Goal: Transaction & Acquisition: Purchase product/service

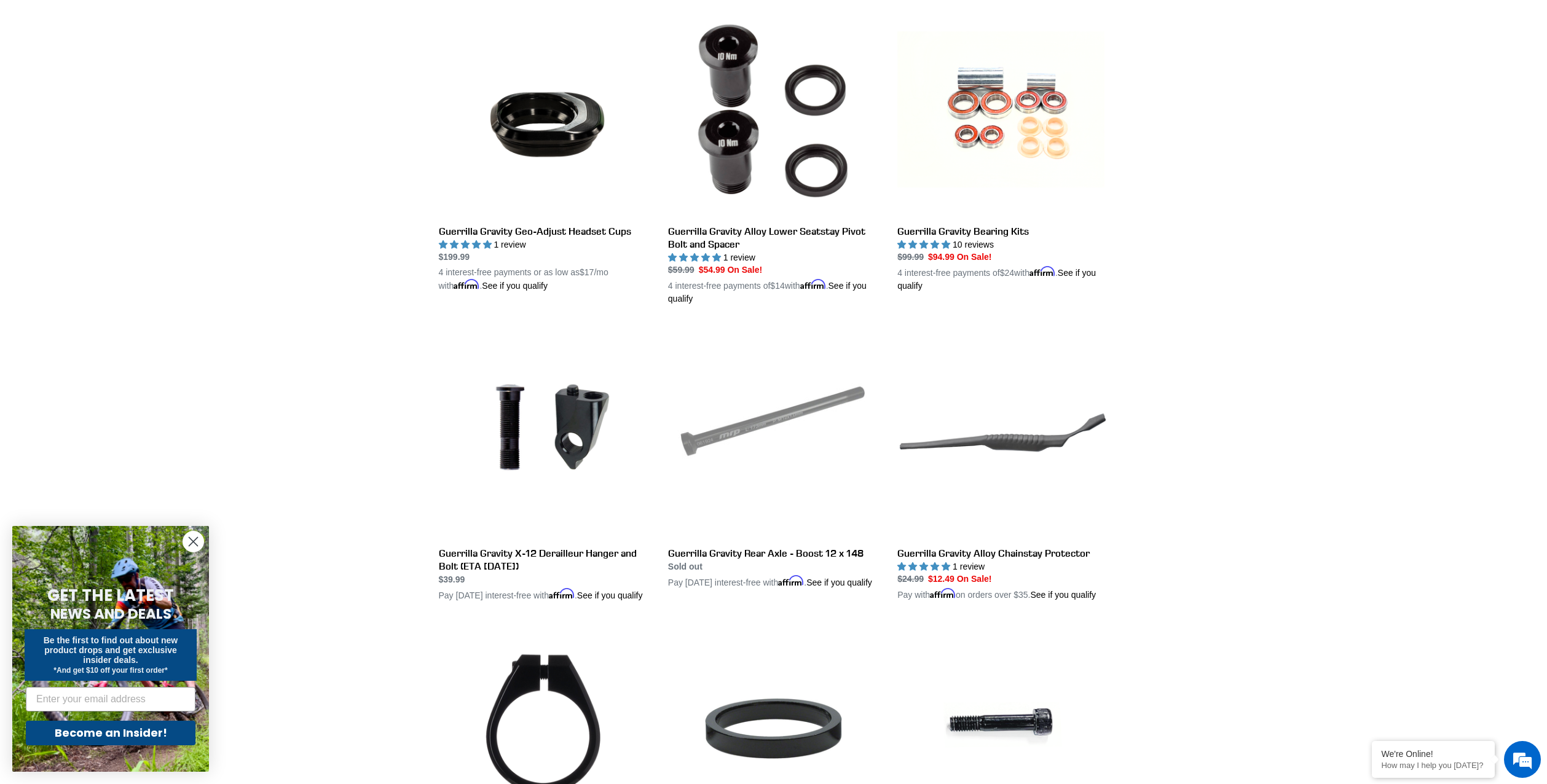
scroll to position [1117, 0]
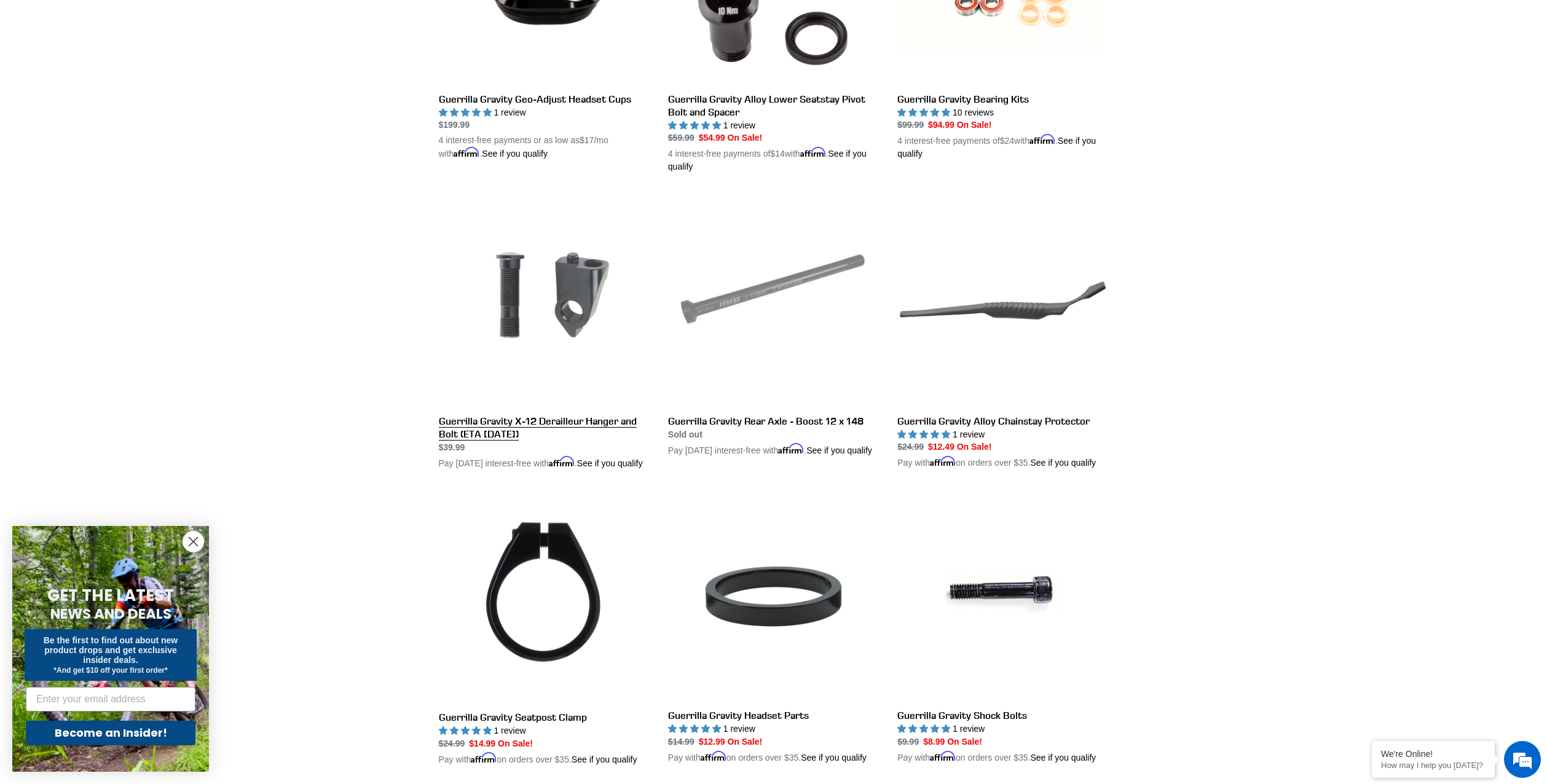
click at [513, 425] on link "Guerrilla Gravity X-12 Derailleur Hanger and Bolt (ETA [DATE])" at bounding box center [544, 331] width 211 height 274
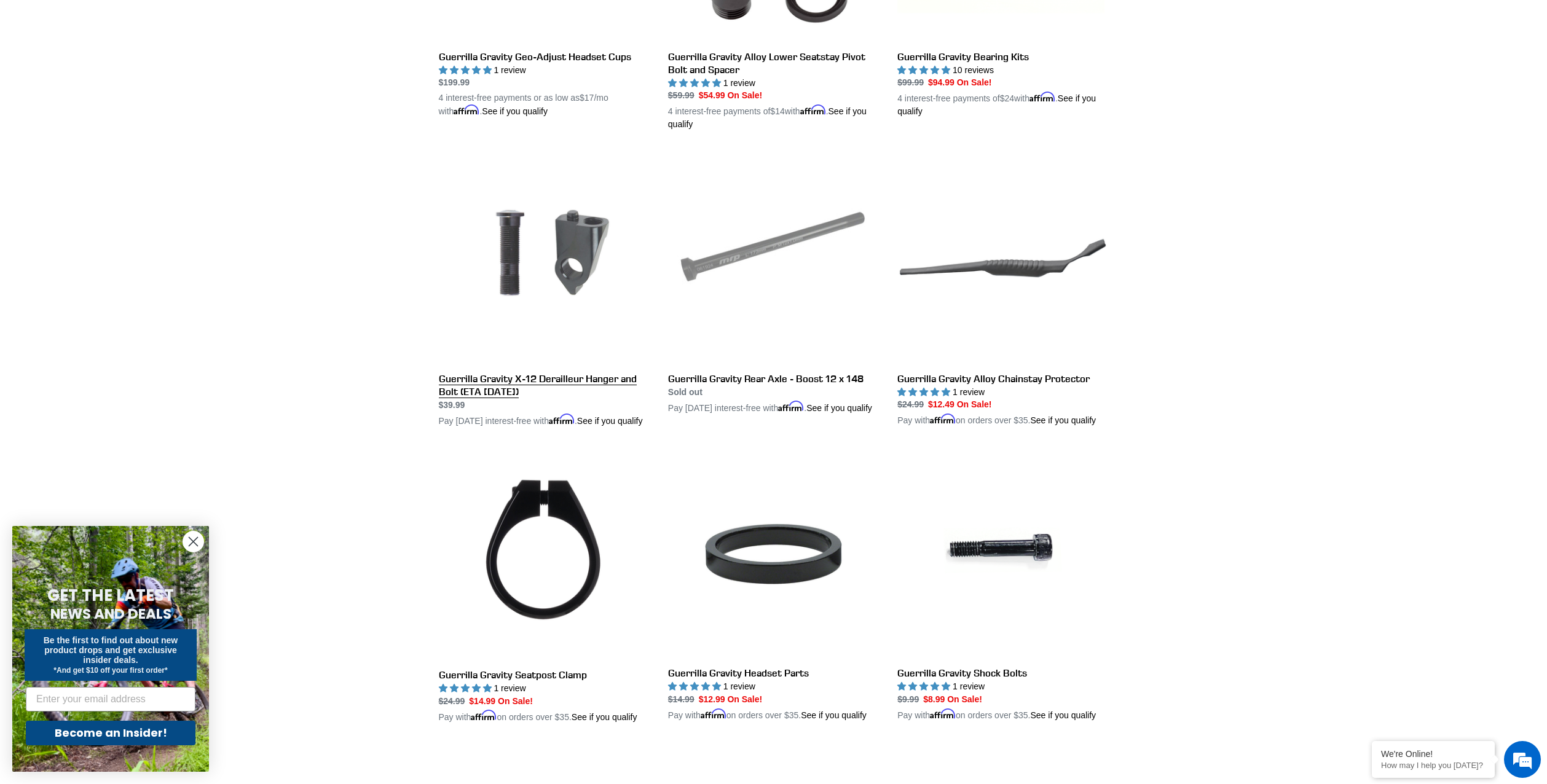
click at [509, 382] on link "Guerrilla Gravity X-12 Derailleur Hanger and Bolt (ETA [DATE])" at bounding box center [544, 289] width 211 height 274
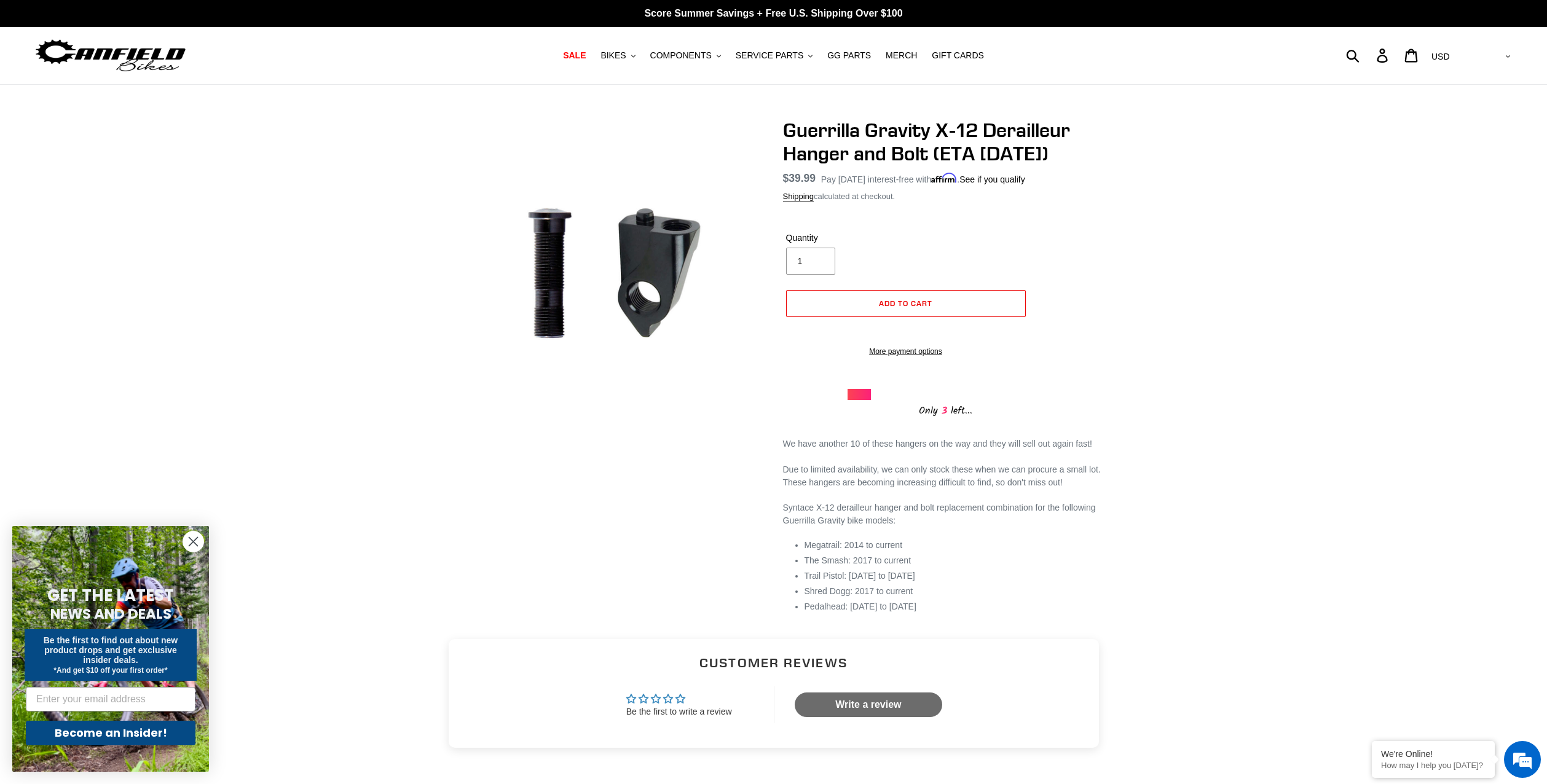
click at [943, 418] on span "3" at bounding box center [944, 411] width 13 height 15
click at [796, 172] on span "$39.99" at bounding box center [800, 178] width 34 height 13
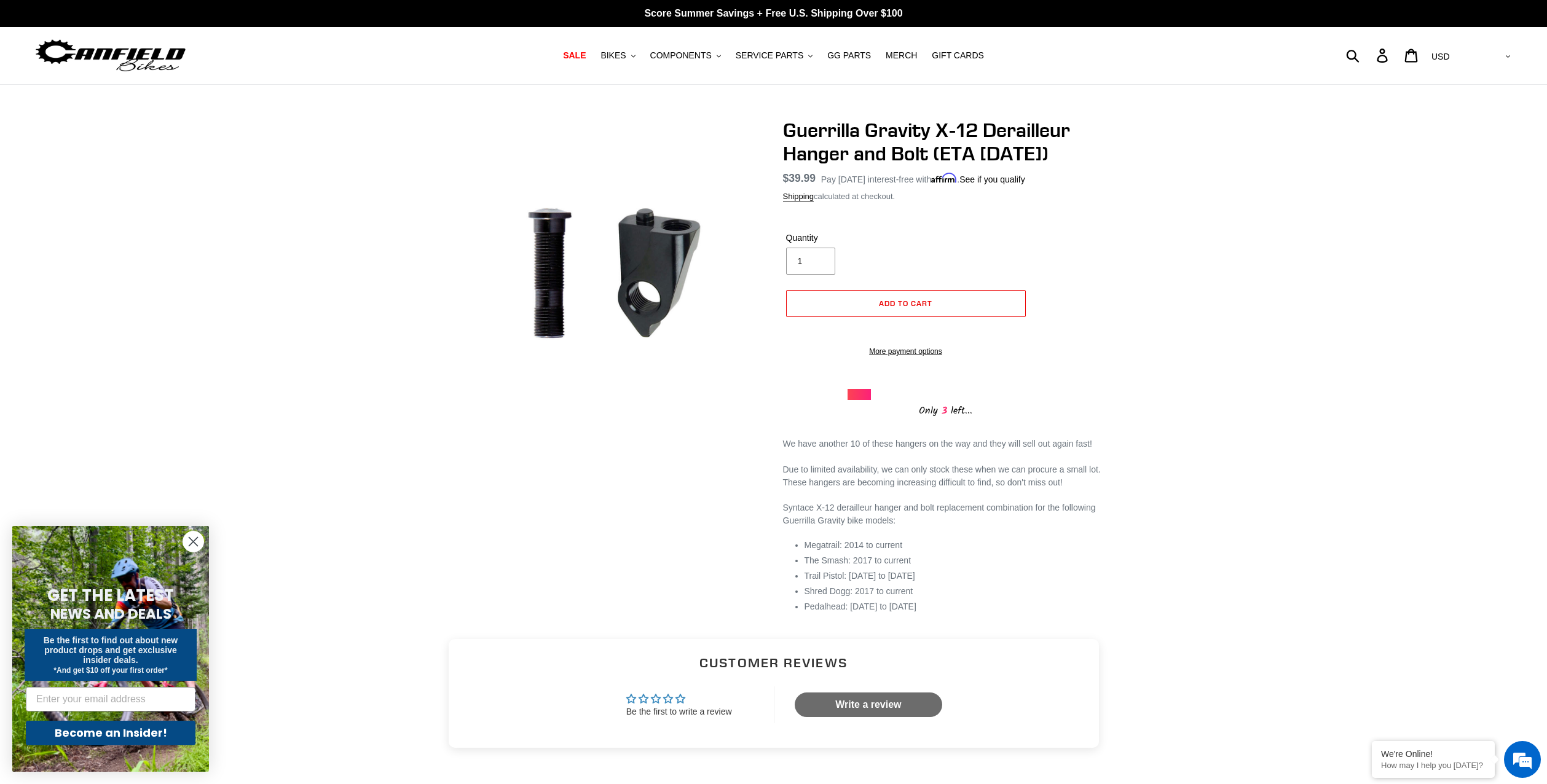
click at [888, 155] on h1 "Guerrilla Gravity X-12 Derailleur Hanger and Bolt (ETA [DATE])" at bounding box center [945, 142] width 326 height 47
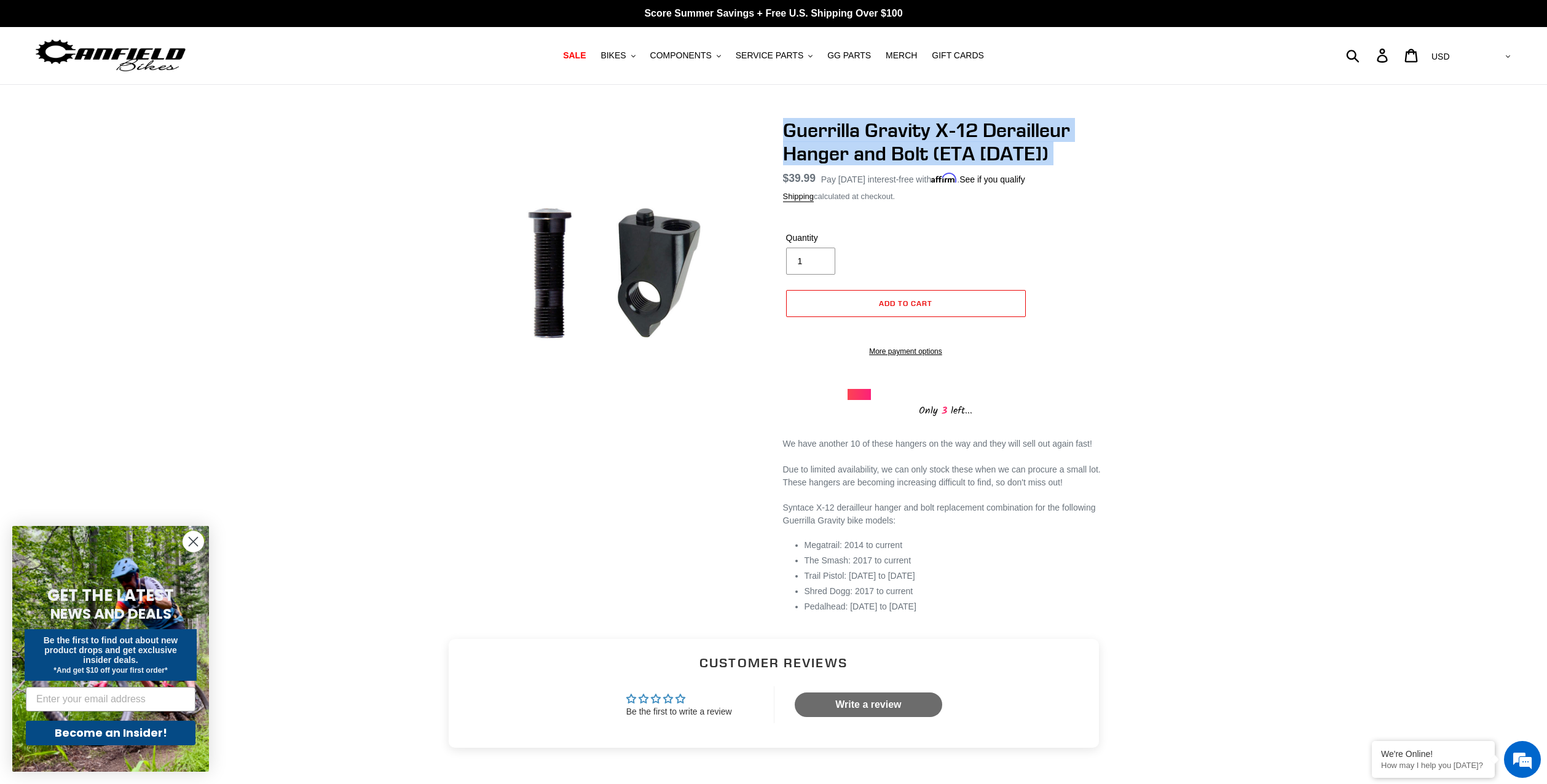
click at [888, 155] on h1 "Guerrilla Gravity X-12 Derailleur Hanger and Bolt (ETA [DATE])" at bounding box center [945, 142] width 326 height 47
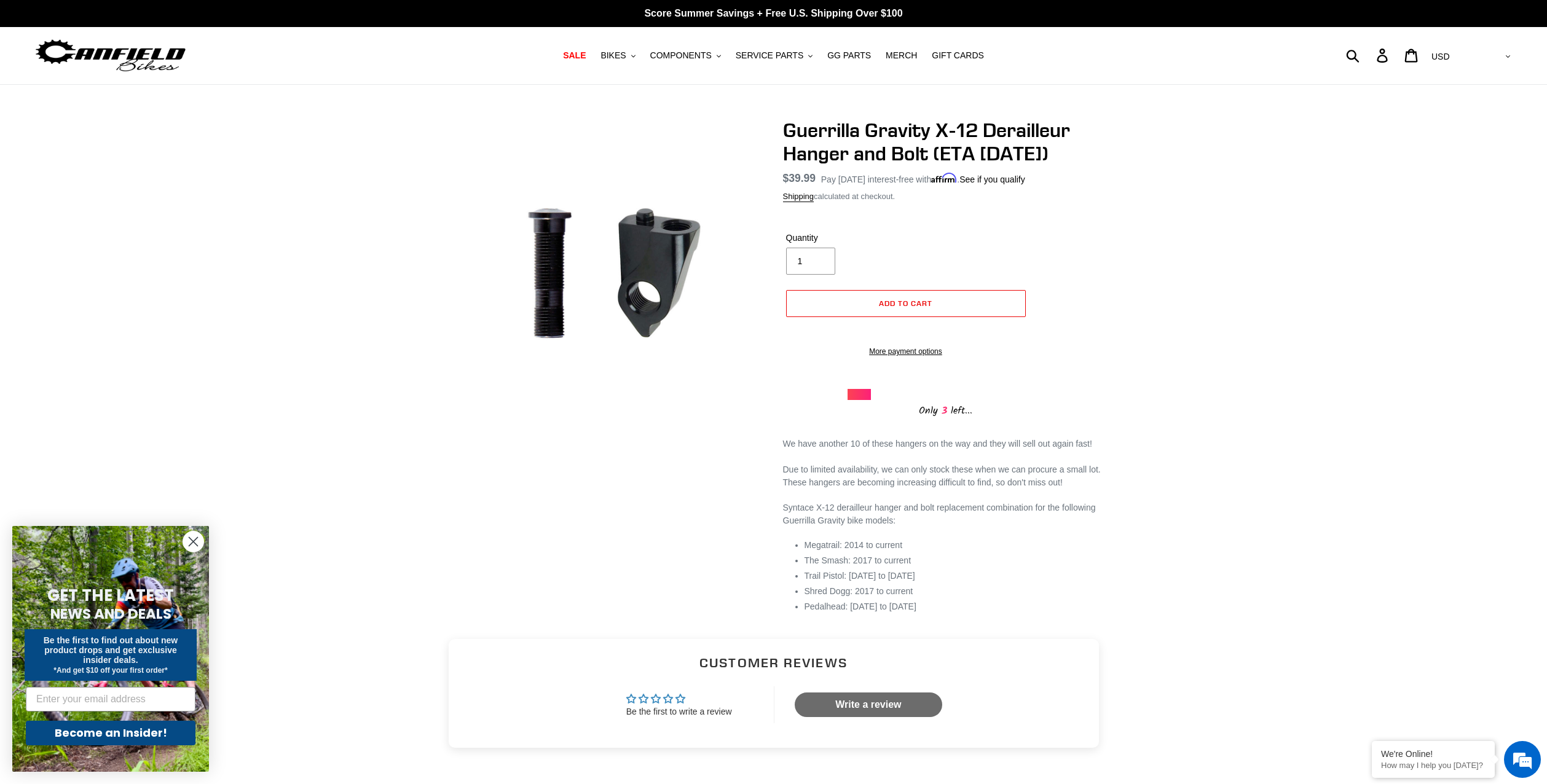
click at [1006, 139] on h1 "Guerrilla Gravity X-12 Derailleur Hanger and Bolt (ETA [DATE])" at bounding box center [945, 142] width 326 height 47
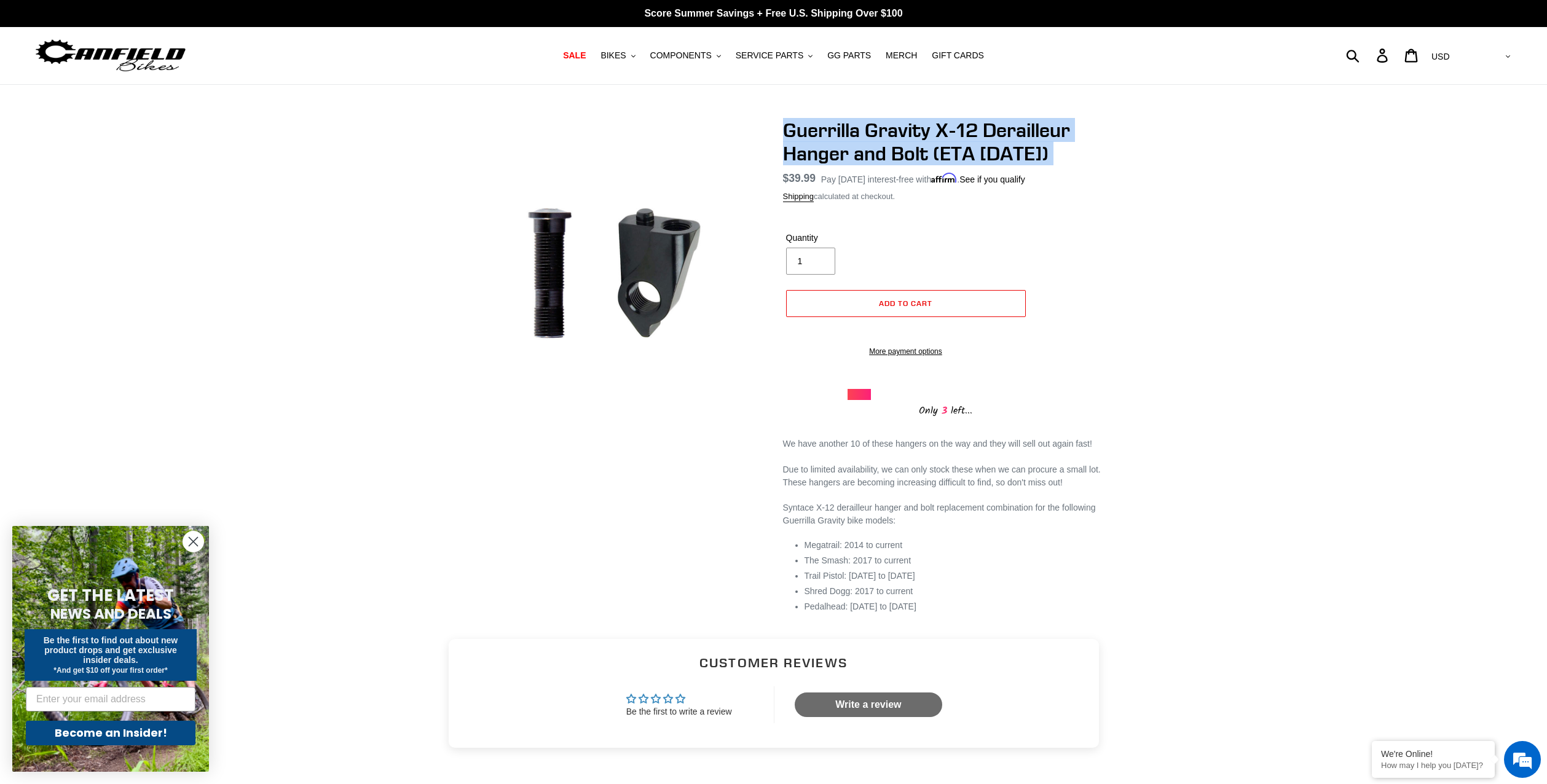
click at [1006, 139] on h1 "Guerrilla Gravity X-12 Derailleur Hanger and Bolt (ETA [DATE])" at bounding box center [945, 142] width 326 height 47
copy div "Guerrilla Gravity X-12 Derailleur Hanger and Bolt (ETA 9/15/25) No reviews"
